Goal: Task Accomplishment & Management: Manage account settings

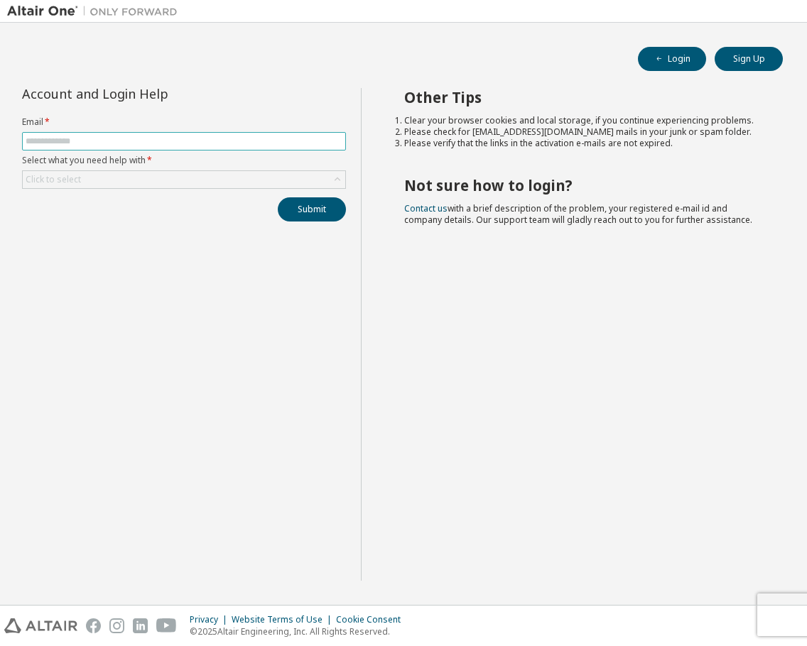
click at [116, 137] on input "text" at bounding box center [184, 141] width 317 height 11
type input "**********"
click at [318, 212] on button "Submit" at bounding box center [312, 210] width 68 height 24
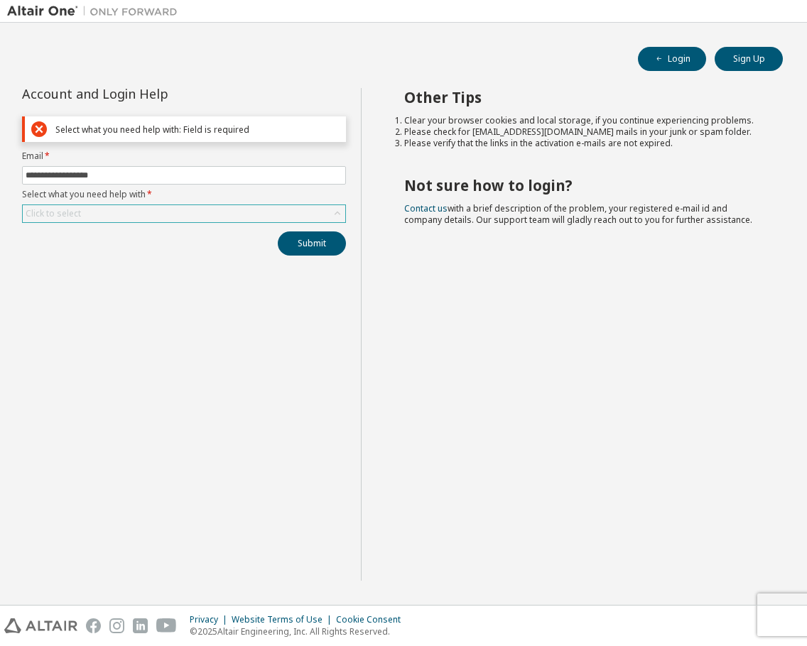
click at [152, 217] on div "Click to select" at bounding box center [184, 213] width 323 height 17
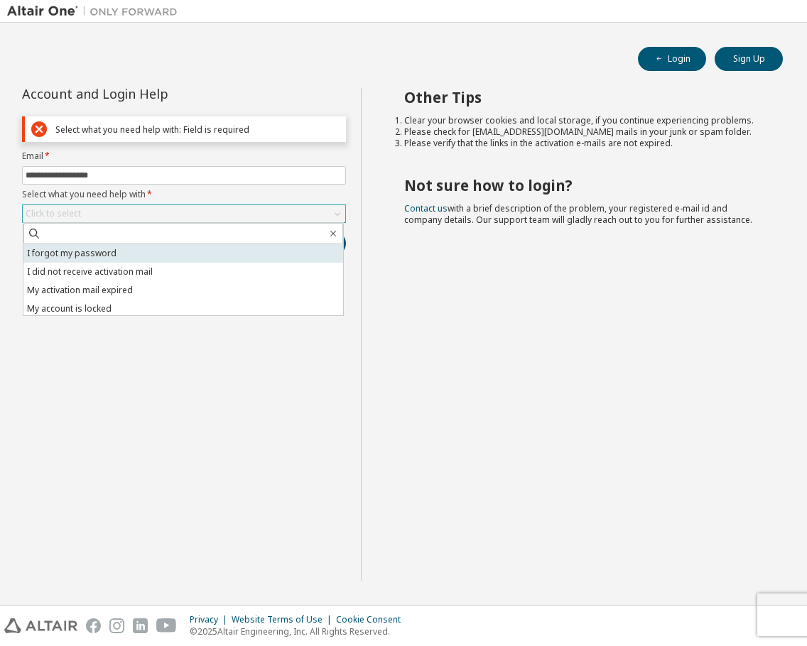
click at [127, 258] on li "I forgot my password" at bounding box center [183, 253] width 320 height 18
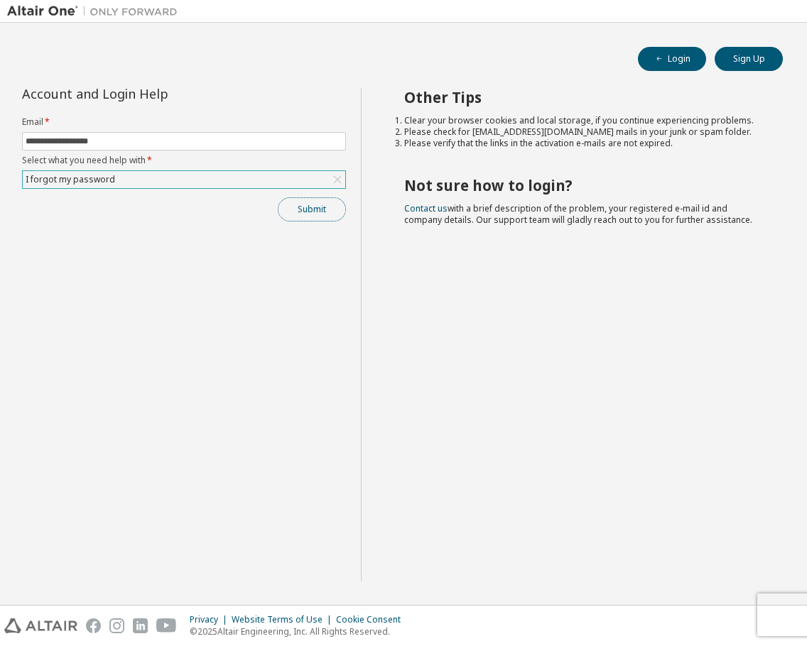
click at [331, 204] on button "Submit" at bounding box center [312, 210] width 68 height 24
click at [334, 60] on div "Login Sign Up" at bounding box center [403, 59] width 759 height 24
